Goal: Manage account settings

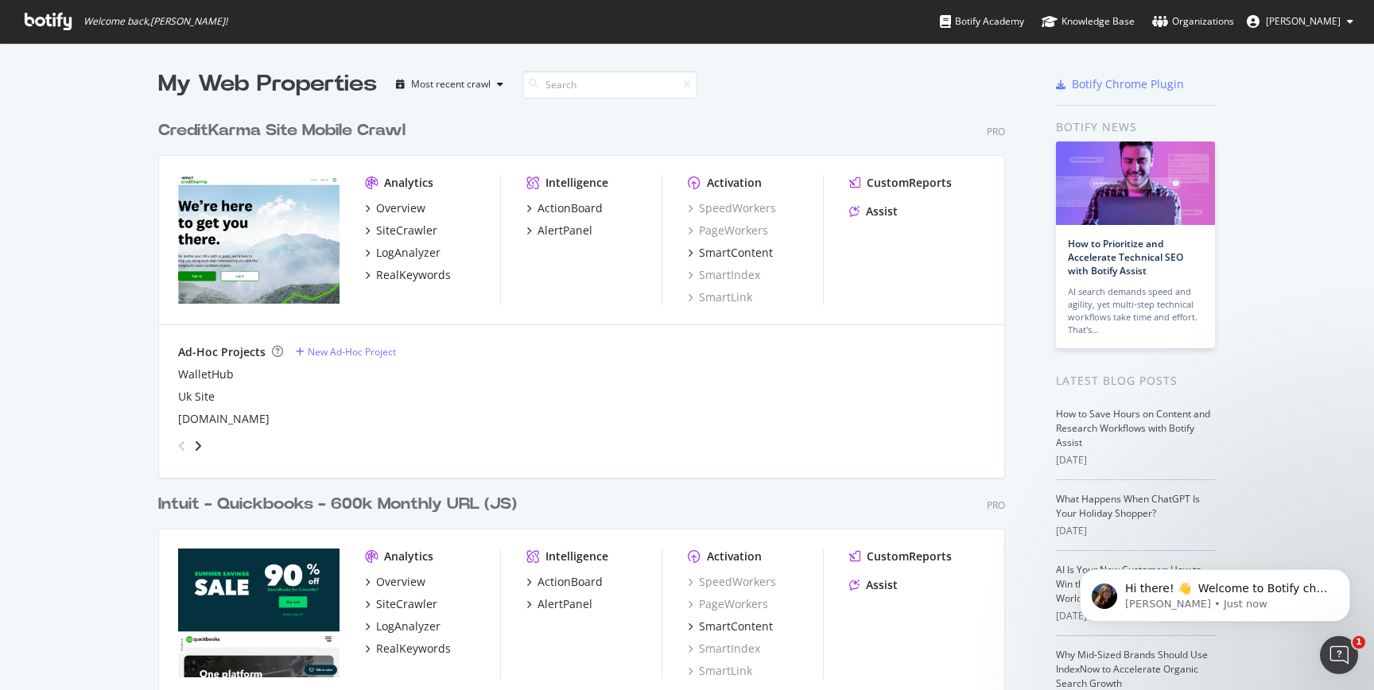
click at [1345, 19] on button "[PERSON_NAME]" at bounding box center [1300, 21] width 132 height 25
click at [972, 88] on div at bounding box center [964, 84] width 107 height 32
